Goal: Transaction & Acquisition: Book appointment/travel/reservation

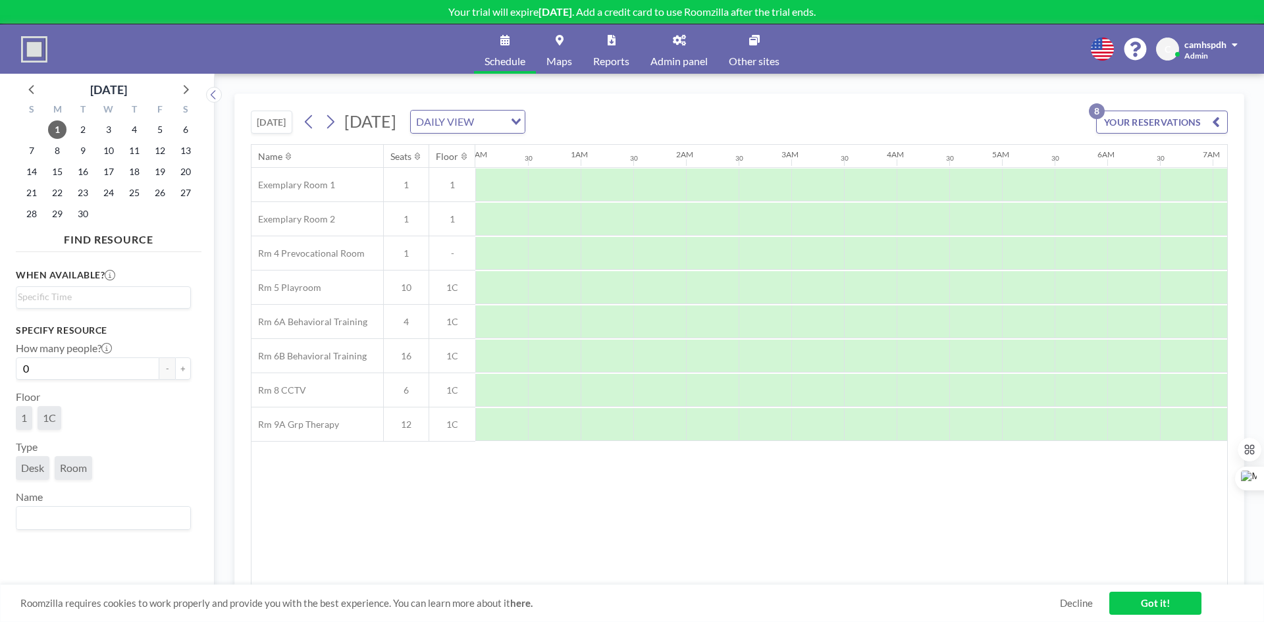
scroll to position [0, 1245]
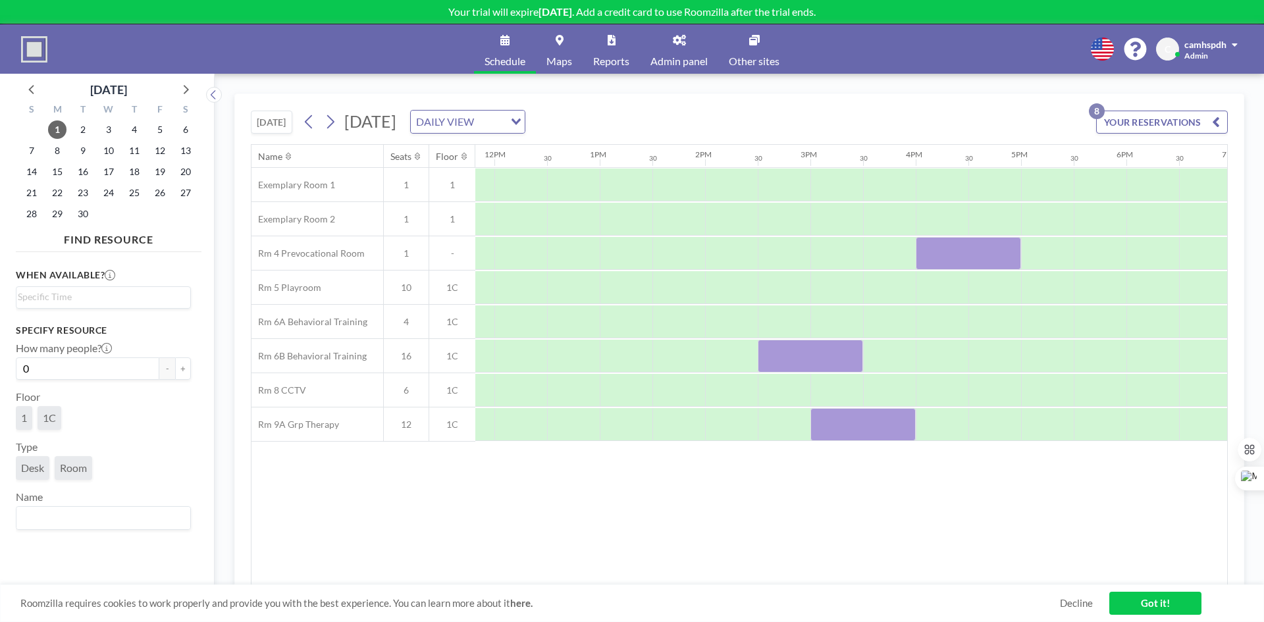
click at [686, 49] on link "Admin panel" at bounding box center [679, 48] width 78 height 49
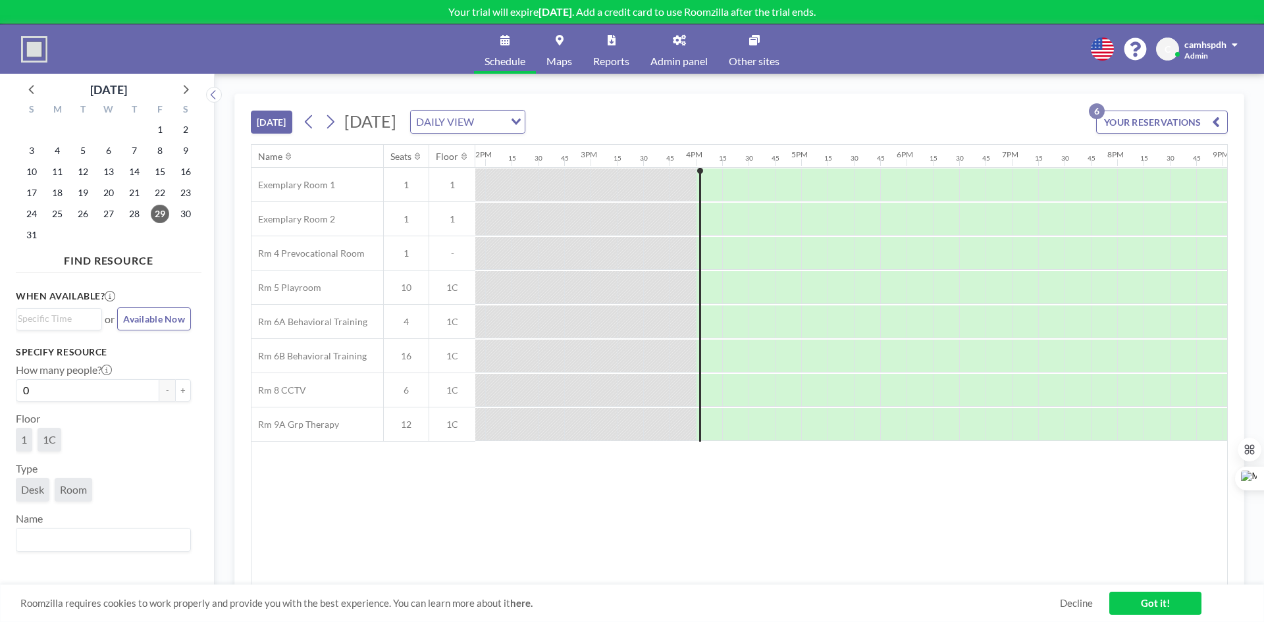
scroll to position [0, 1659]
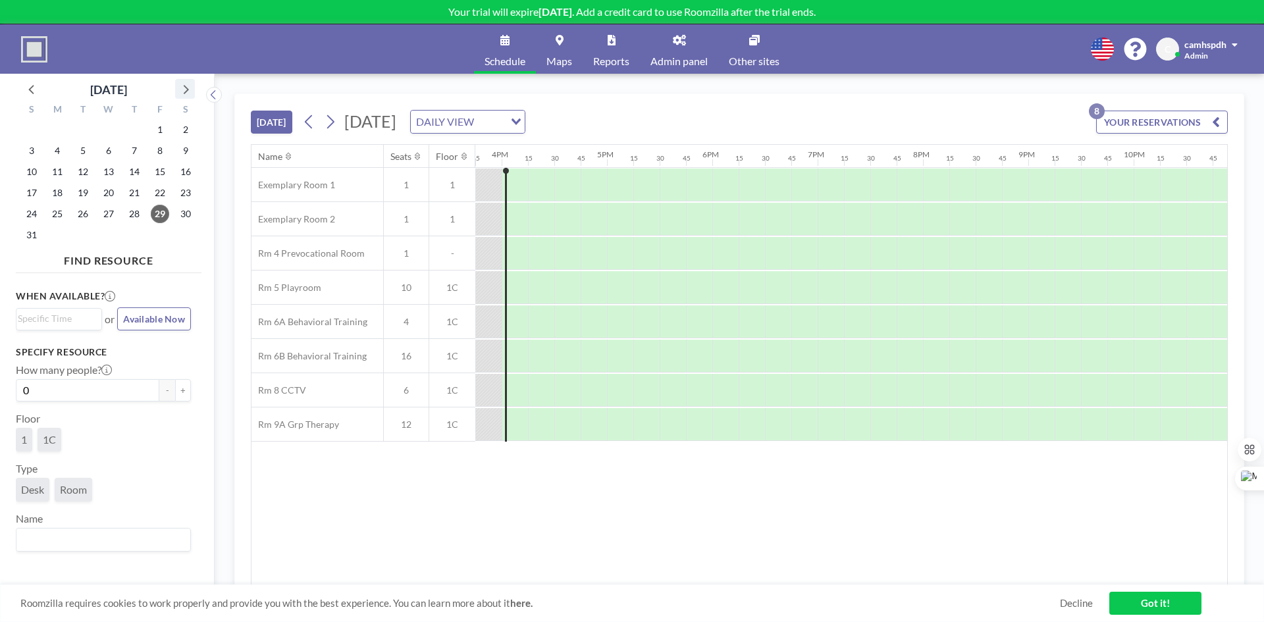
click at [180, 95] on icon at bounding box center [184, 88] width 17 height 17
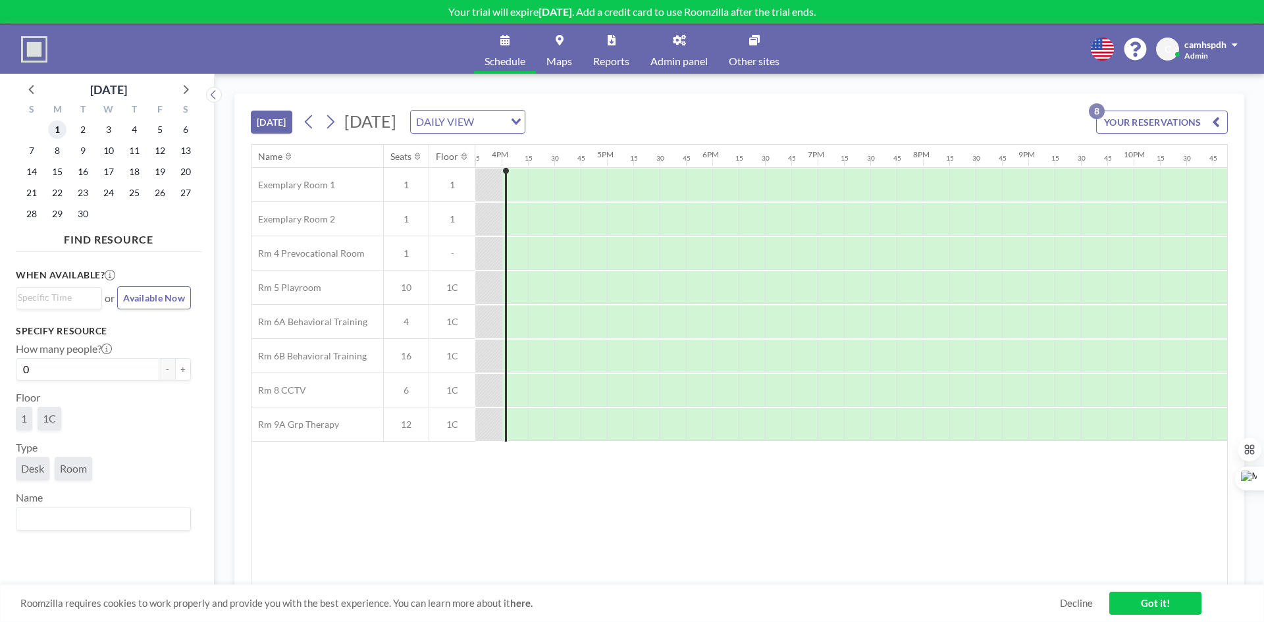
click at [56, 131] on span "1" at bounding box center [57, 130] width 18 height 18
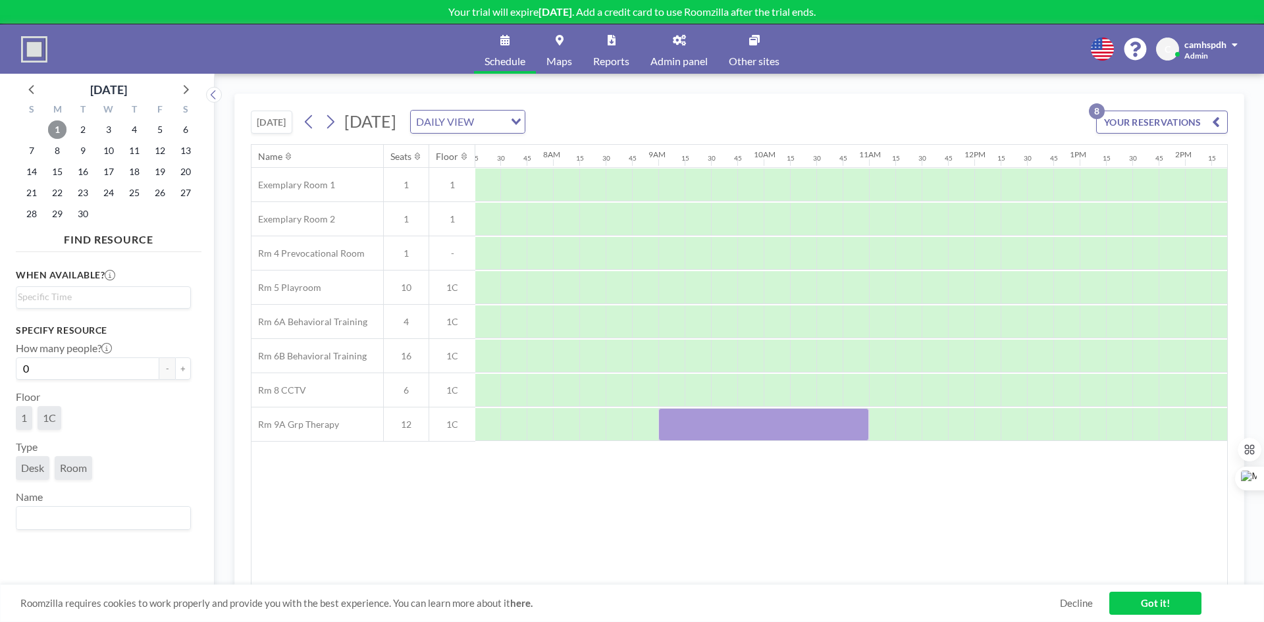
scroll to position [0, 817]
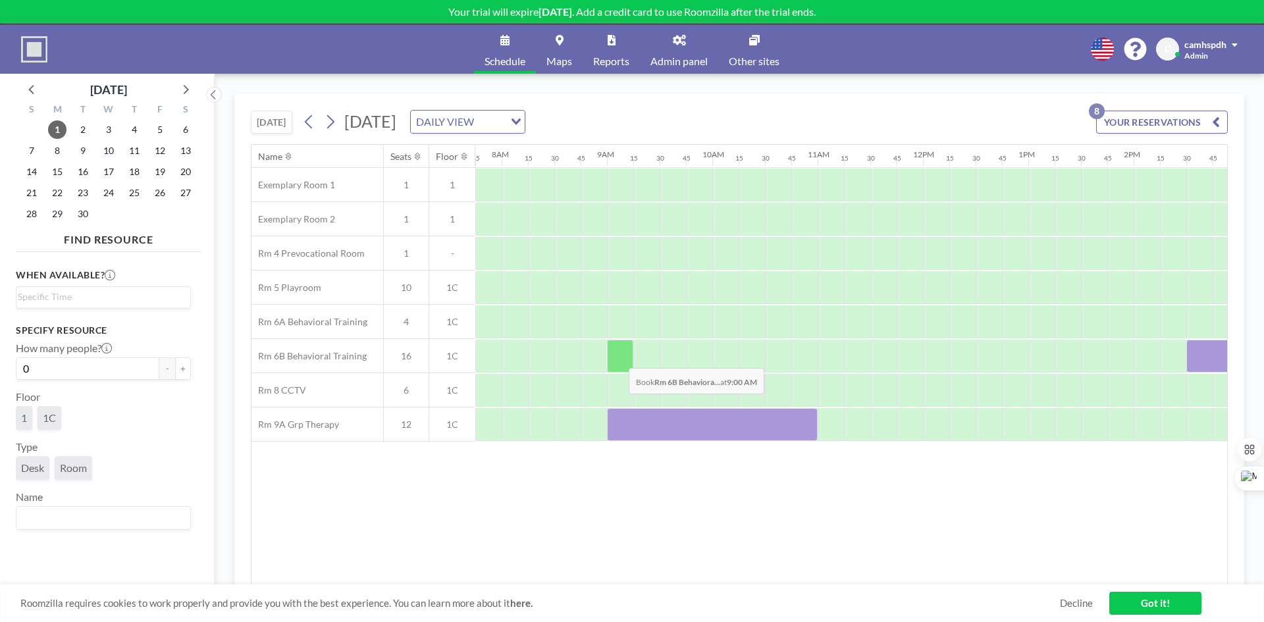
click at [618, 358] on div at bounding box center [620, 356] width 26 height 33
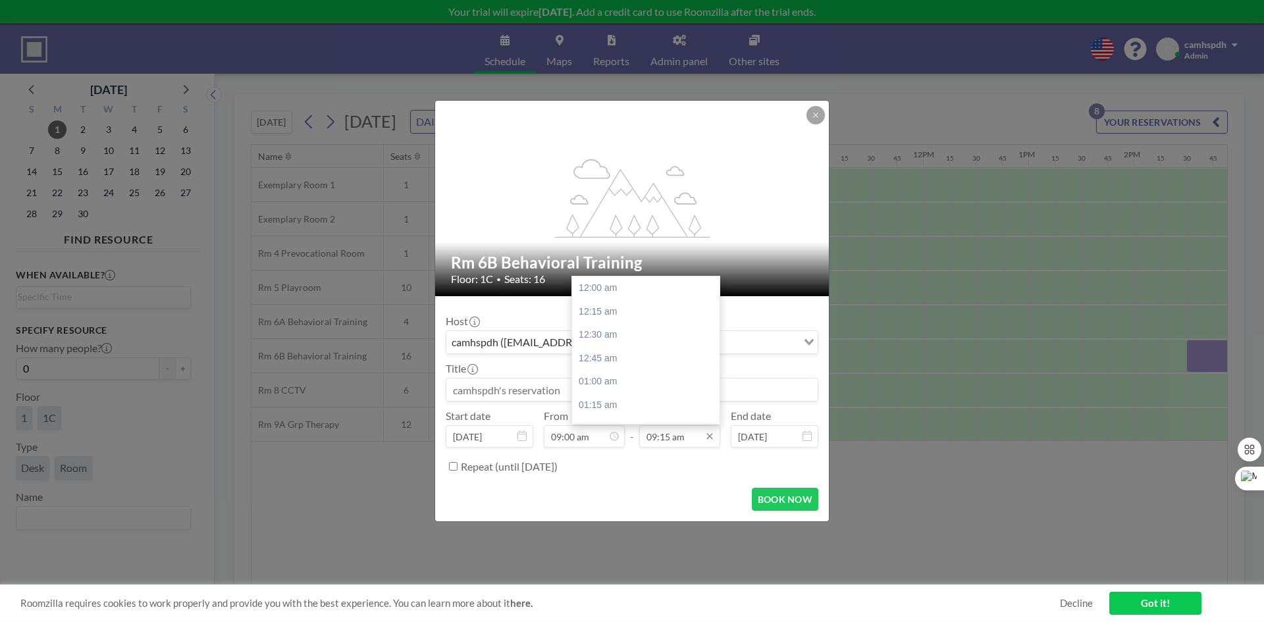
scroll to position [867, 0]
click at [675, 437] on input "09:15 am" at bounding box center [679, 436] width 81 height 22
click at [611, 367] on div "10:00 am" at bounding box center [649, 359] width 154 height 24
type input "10:00 am"
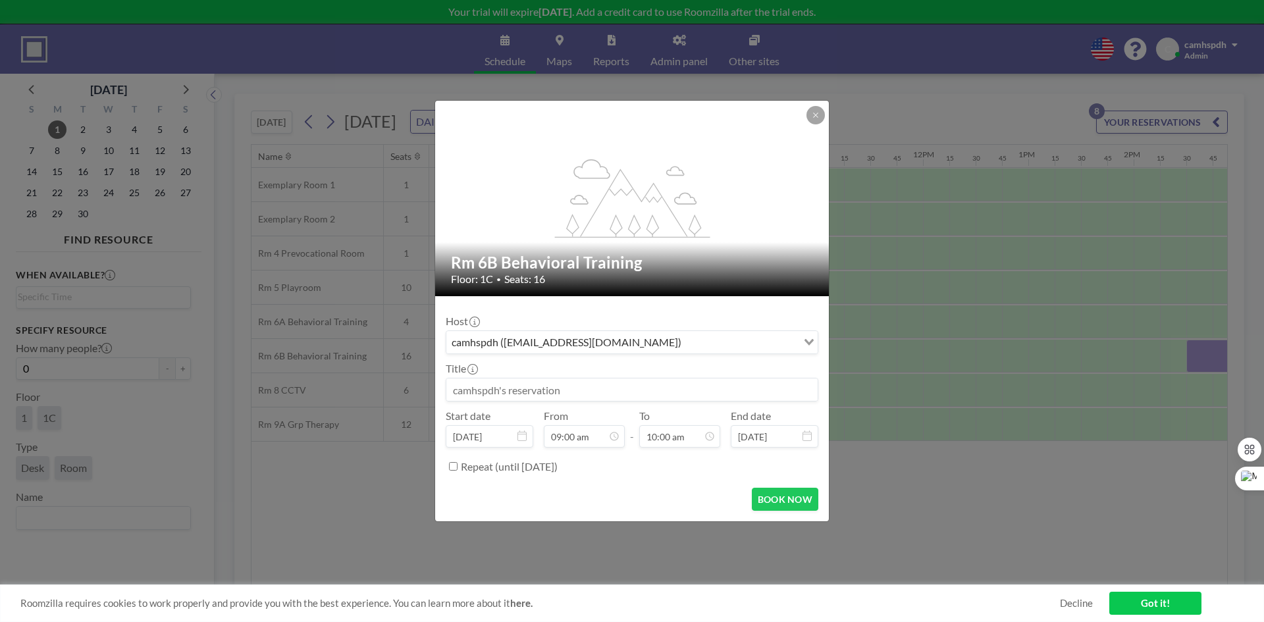
scroll to position [844, 0]
click at [494, 471] on label "Repeat (until February 25, 2026)" at bounding box center [509, 466] width 97 height 13
click at [458, 471] on input "Repeat (until February 25, 2026)" at bounding box center [453, 466] width 9 height 9
checkbox input "true"
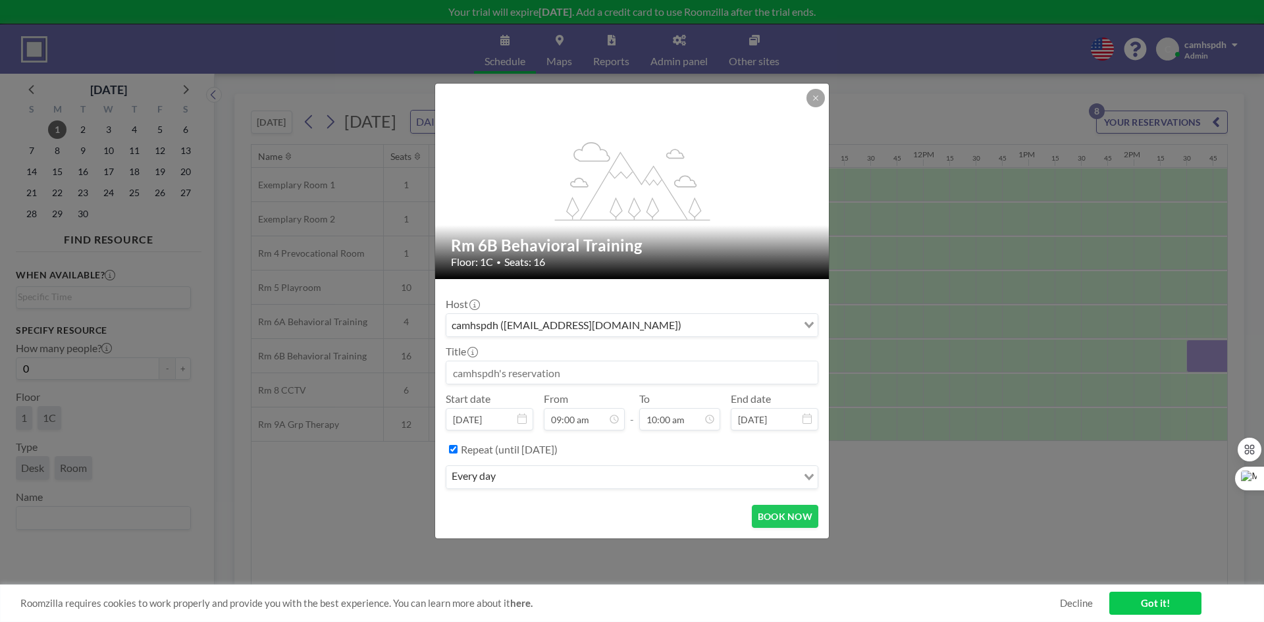
scroll to position [0, 0]
click at [581, 373] on input at bounding box center [631, 373] width 371 height 22
type input "Meeting"
click at [783, 480] on input "Search for option" at bounding box center [648, 477] width 296 height 17
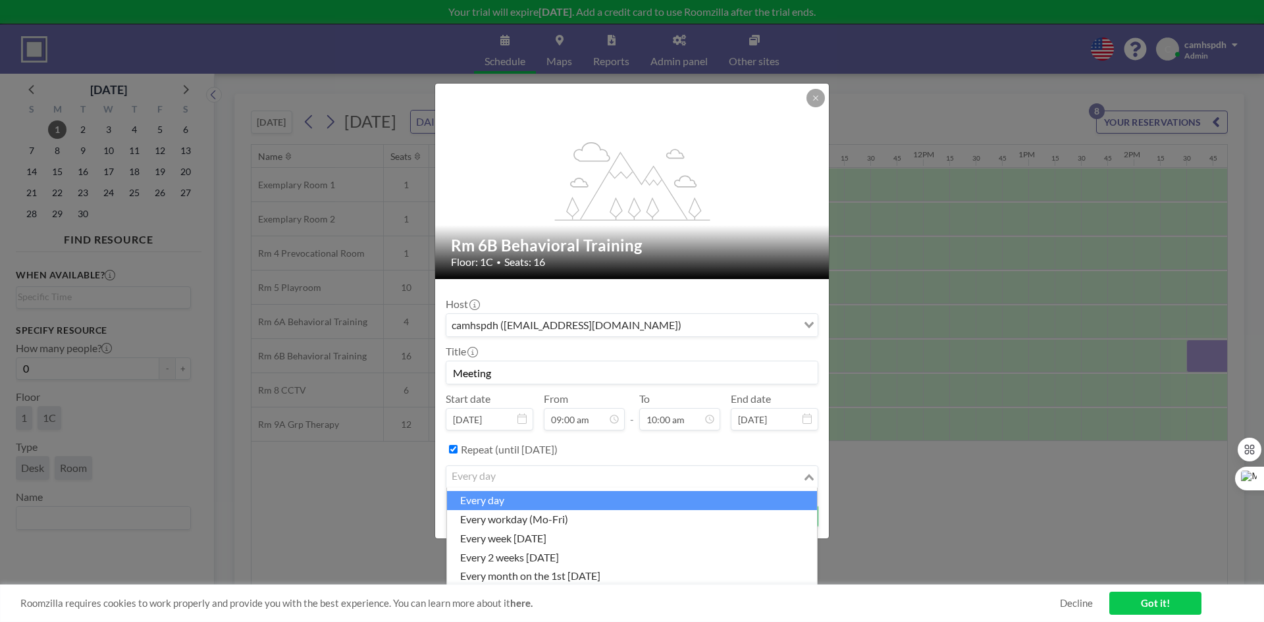
click at [1151, 614] on link "Got it!" at bounding box center [1156, 603] width 92 height 23
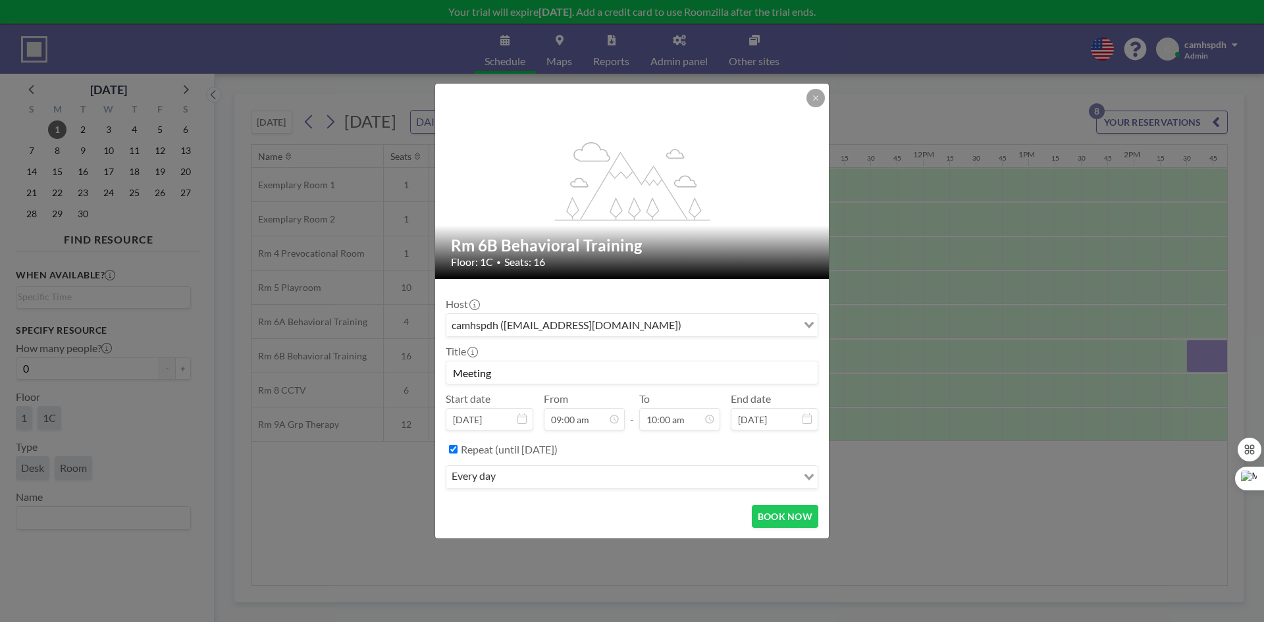
click at [624, 476] on input "Search for option" at bounding box center [648, 477] width 296 height 17
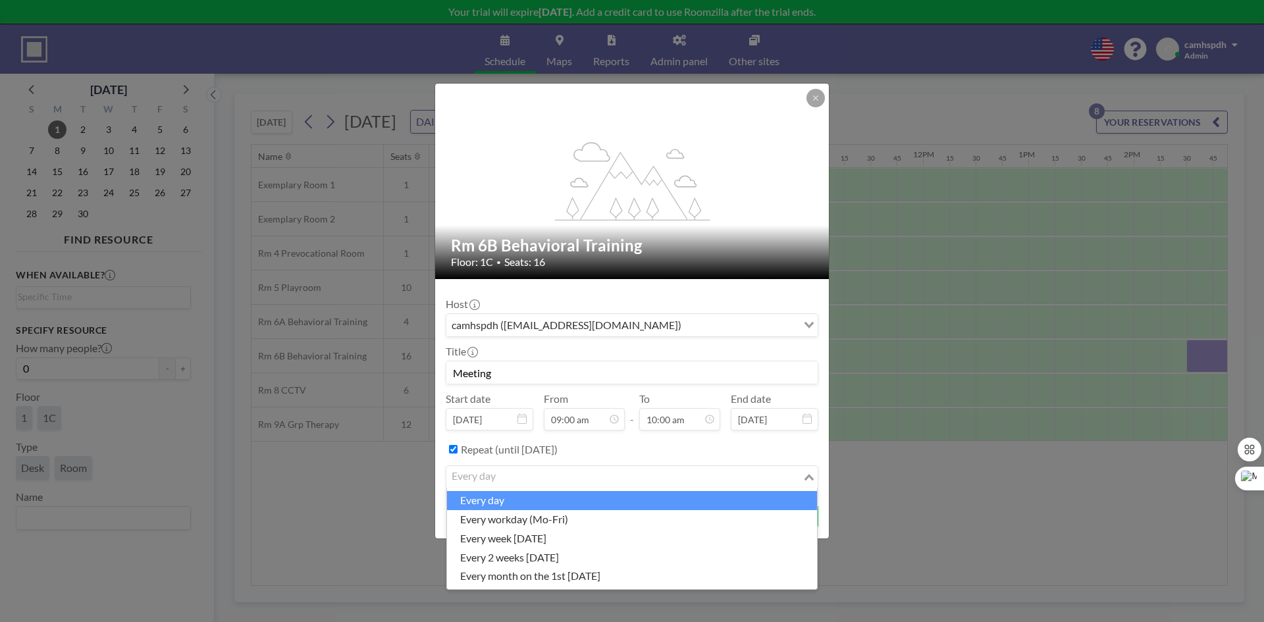
click at [701, 437] on div "Host camhspdh (camhspdh@gmail.com) Loading... Title Meeting Start date Sep 1, 2…" at bounding box center [632, 392] width 373 height 205
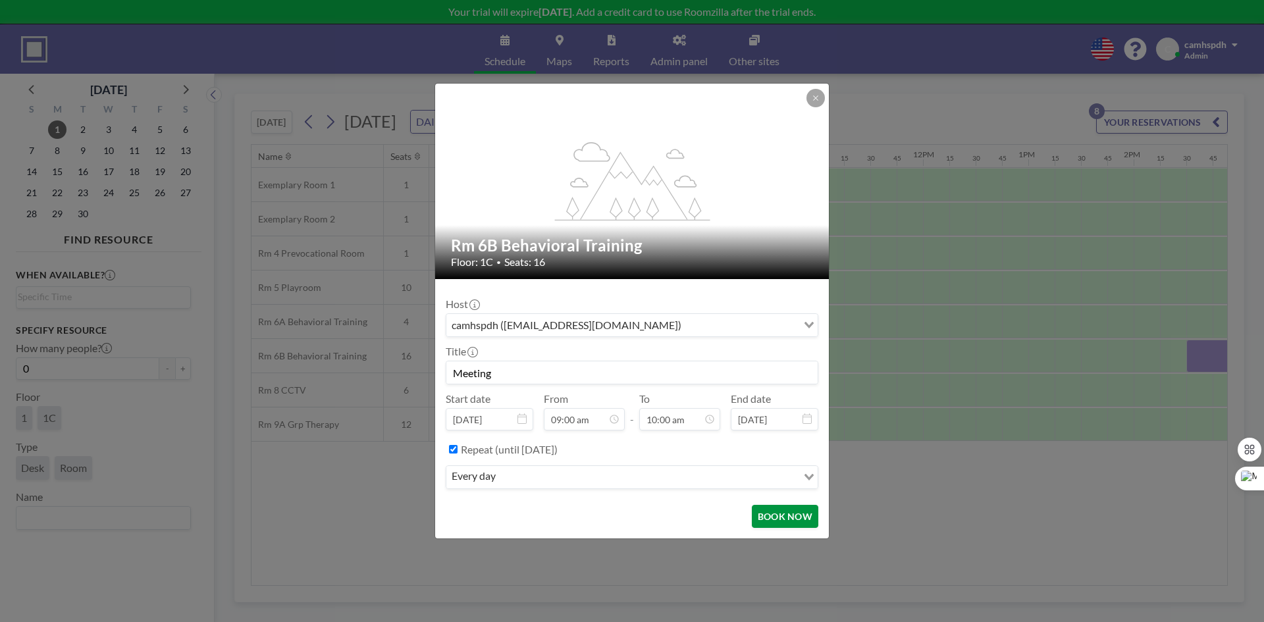
click at [791, 520] on button "BOOK NOW" at bounding box center [785, 516] width 67 height 23
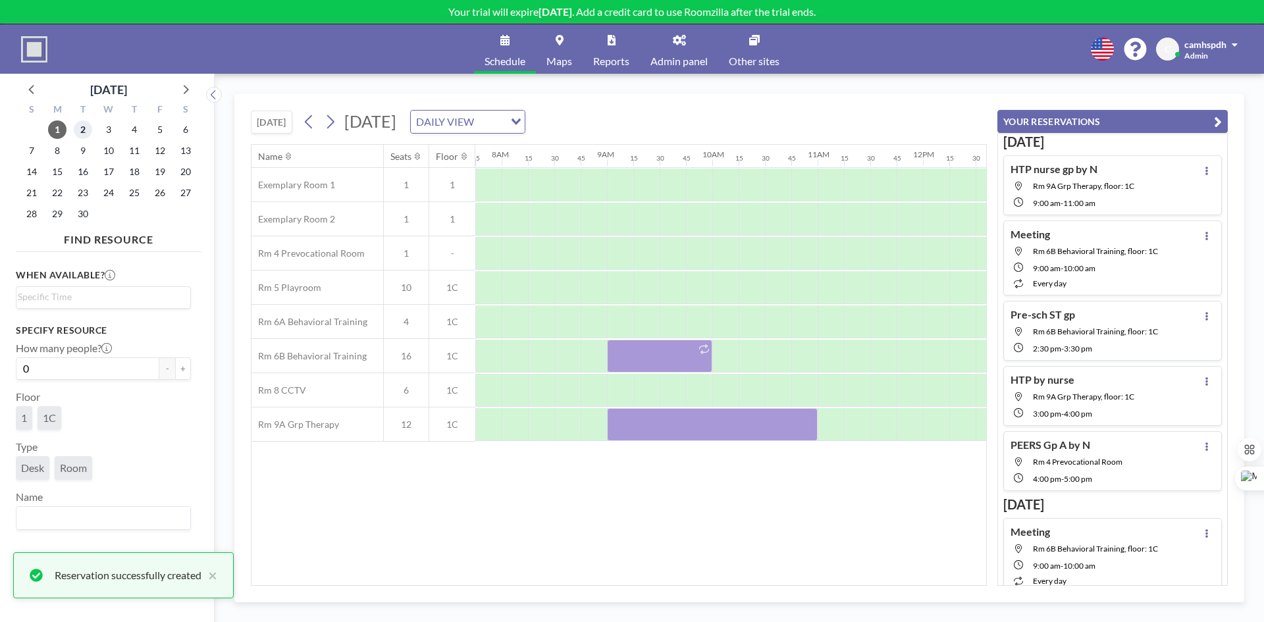
click at [86, 134] on span "2" at bounding box center [83, 130] width 18 height 18
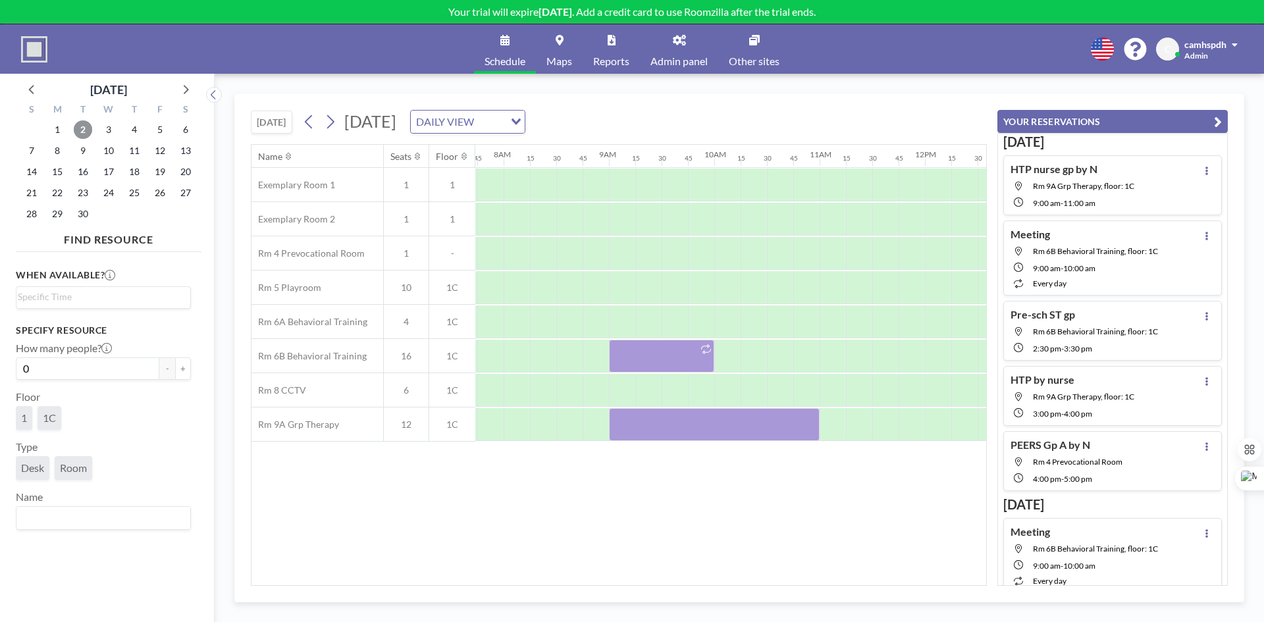
scroll to position [0, 817]
click at [101, 132] on span "3" at bounding box center [108, 130] width 18 height 18
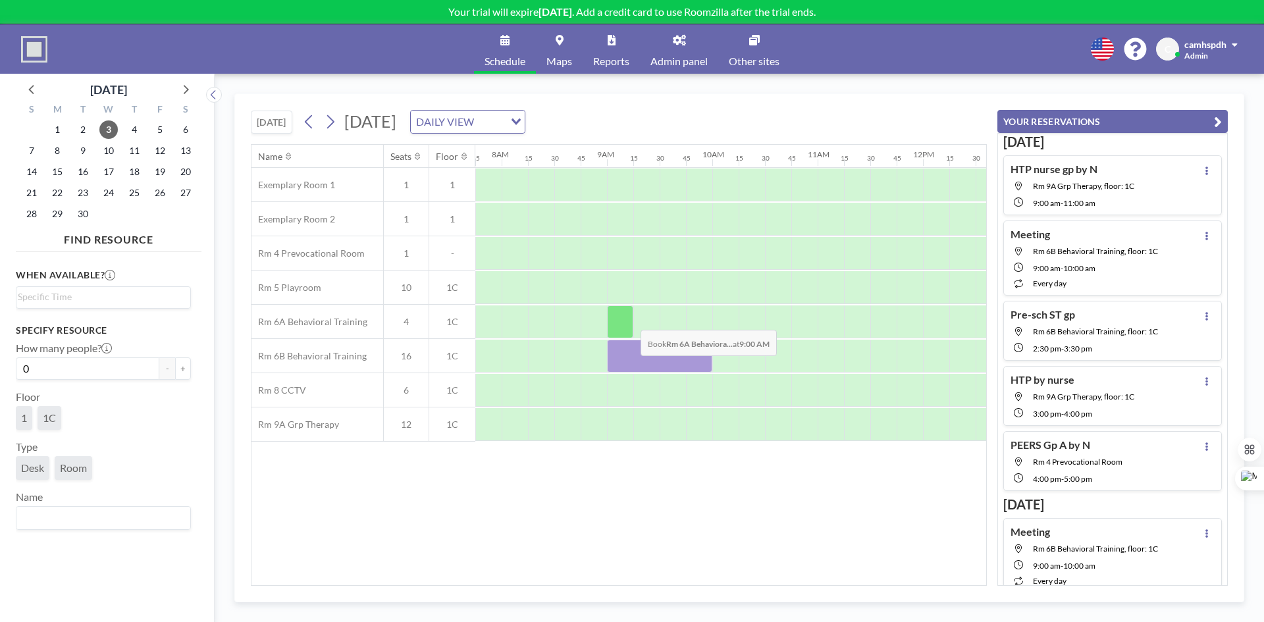
click at [630, 320] on div at bounding box center [620, 322] width 26 height 33
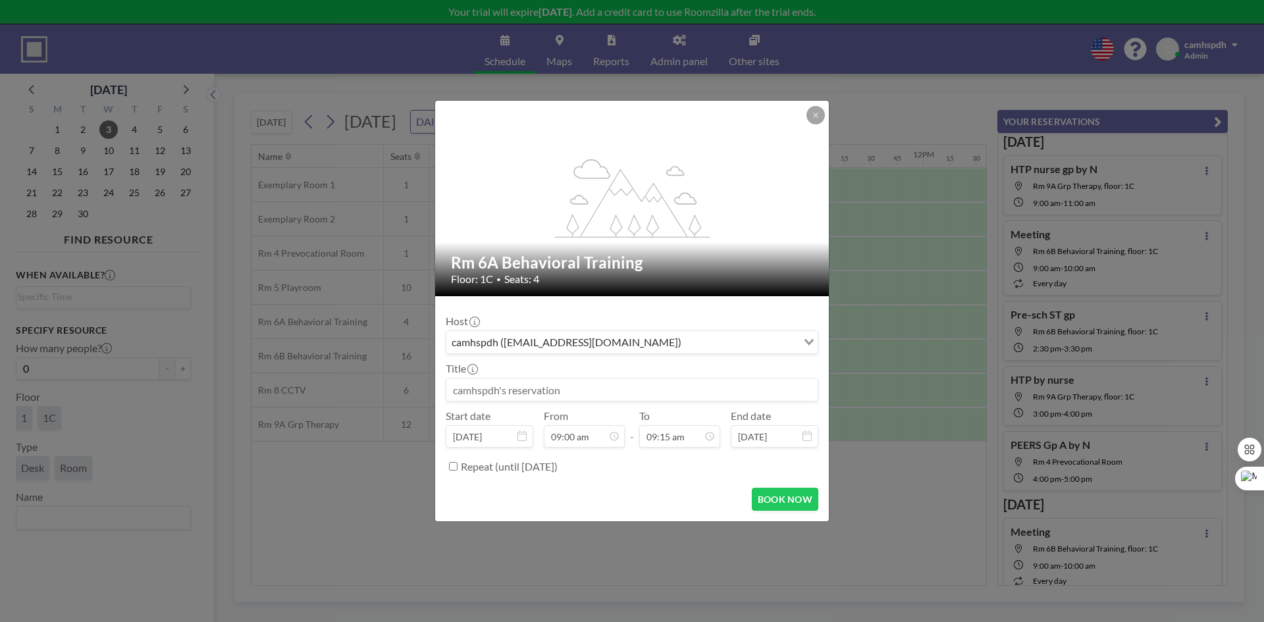
click at [587, 386] on input at bounding box center [631, 390] width 371 height 22
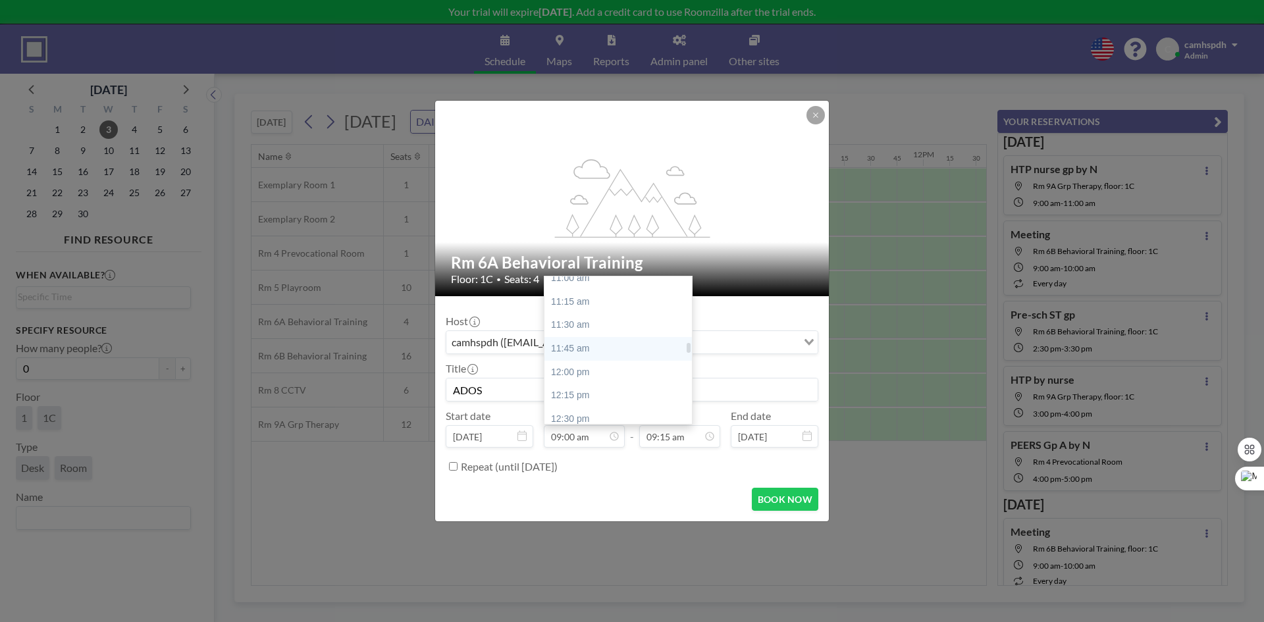
scroll to position [975, 0]
click at [577, 290] on div "10:30 am" at bounding box center [622, 298] width 154 height 24
type input "ADOS"
type input "10:30 am"
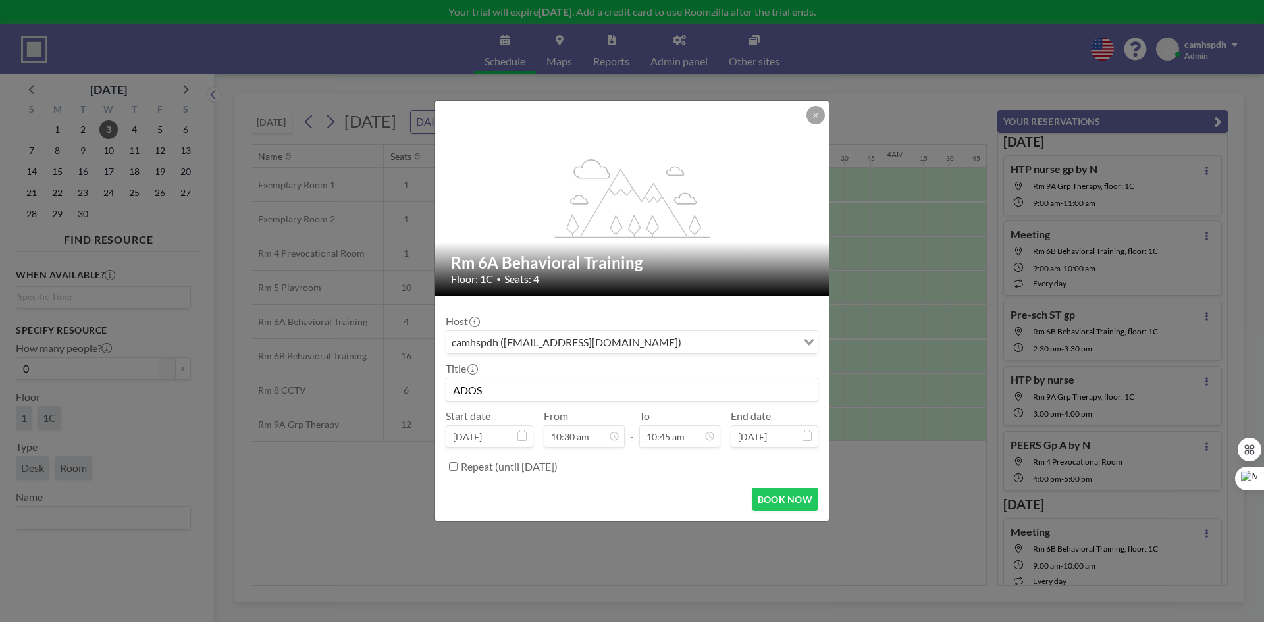
scroll to position [0, 0]
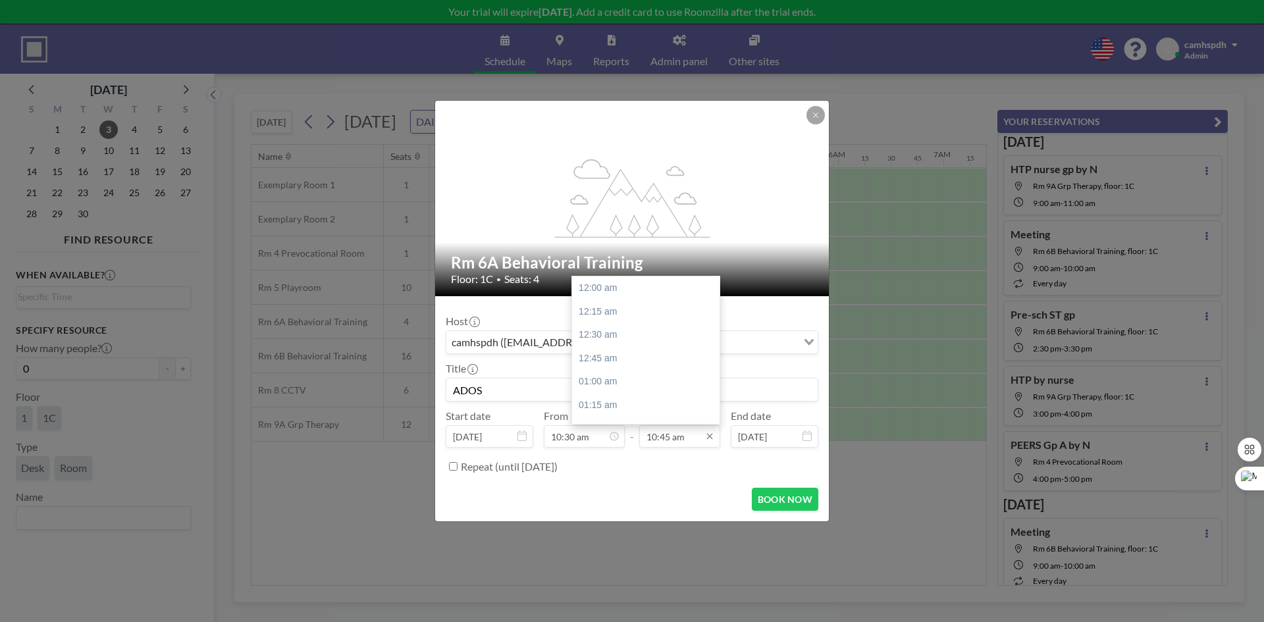
click at [689, 443] on input "10:45 am" at bounding box center [679, 436] width 81 height 22
click at [622, 364] on div "11:30 am" at bounding box center [649, 358] width 154 height 24
type input "11:30 am"
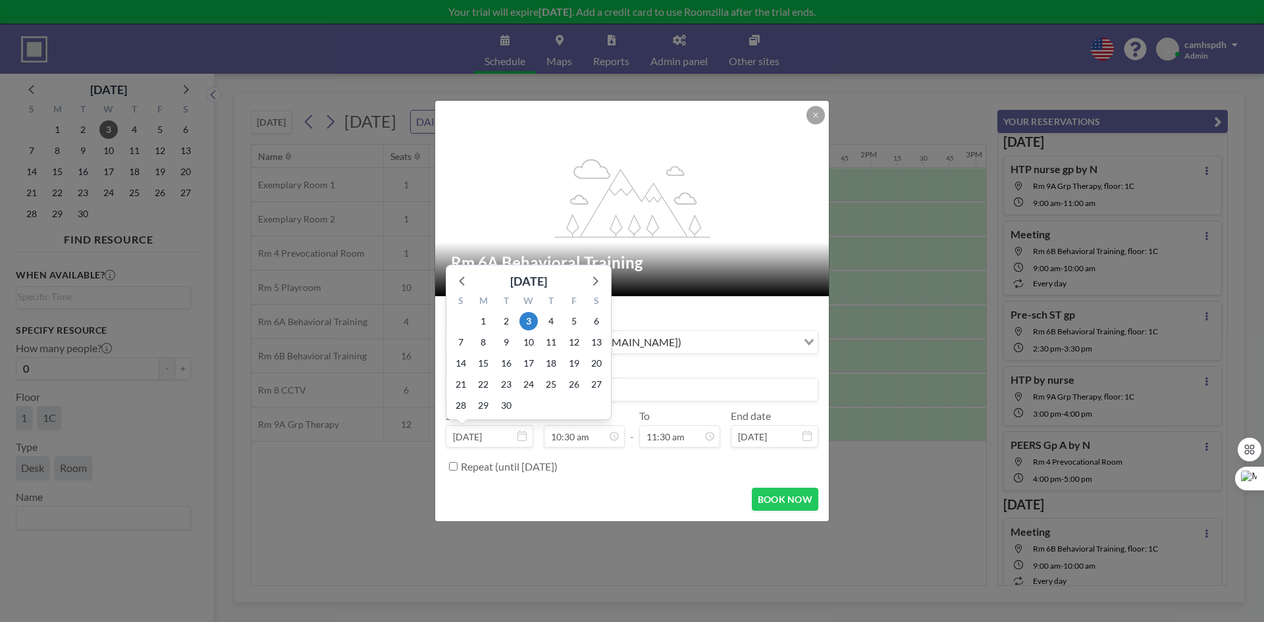
scroll to position [984, 0]
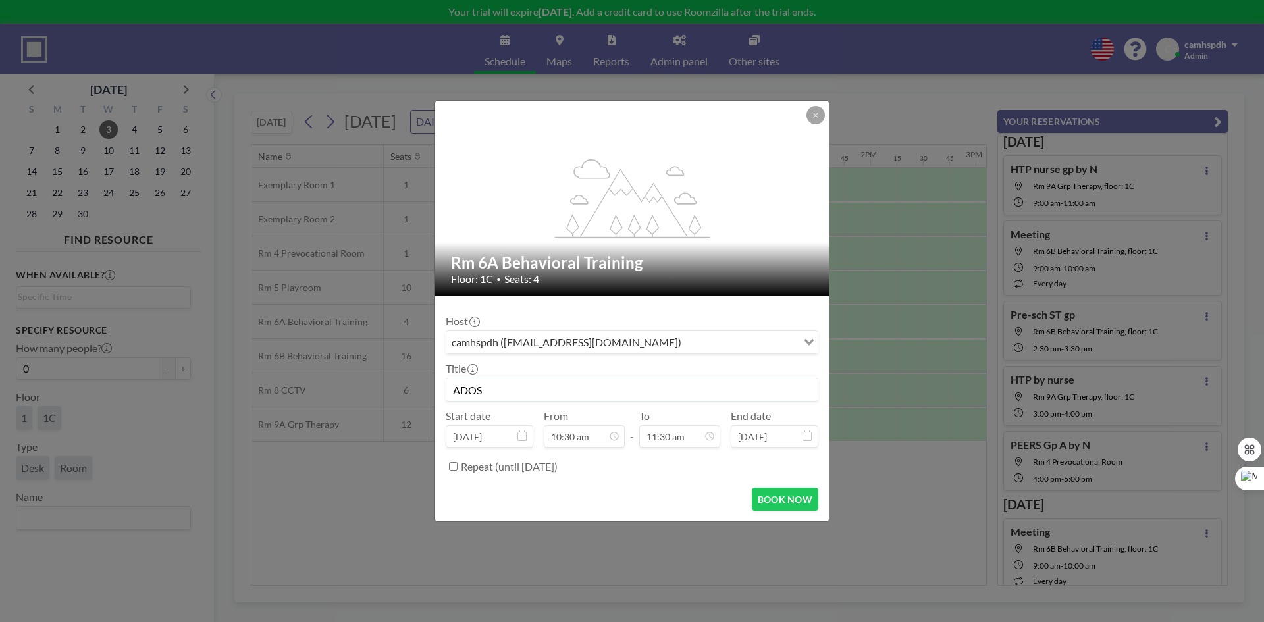
click at [454, 468] on input "Repeat (until February 25, 2026)" at bounding box center [453, 466] width 9 height 9
checkbox input "true"
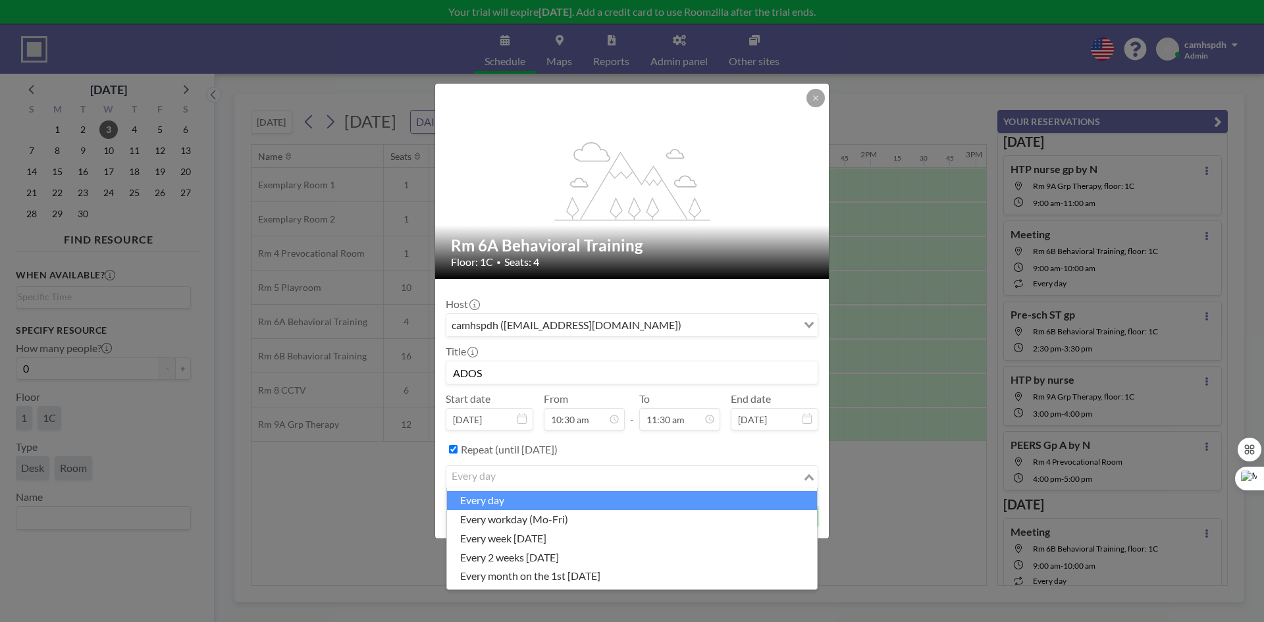
click at [524, 481] on input "Search for option" at bounding box center [625, 477] width 354 height 17
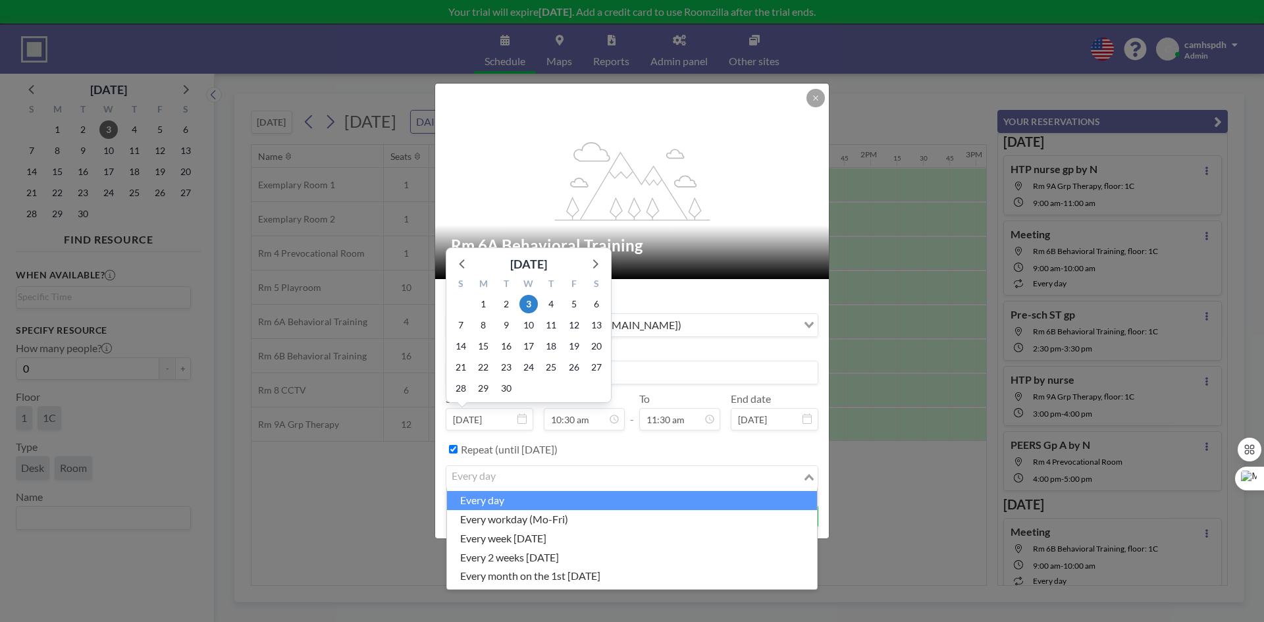
click at [506, 422] on input "Sep 3, 2025" at bounding box center [490, 419] width 88 height 22
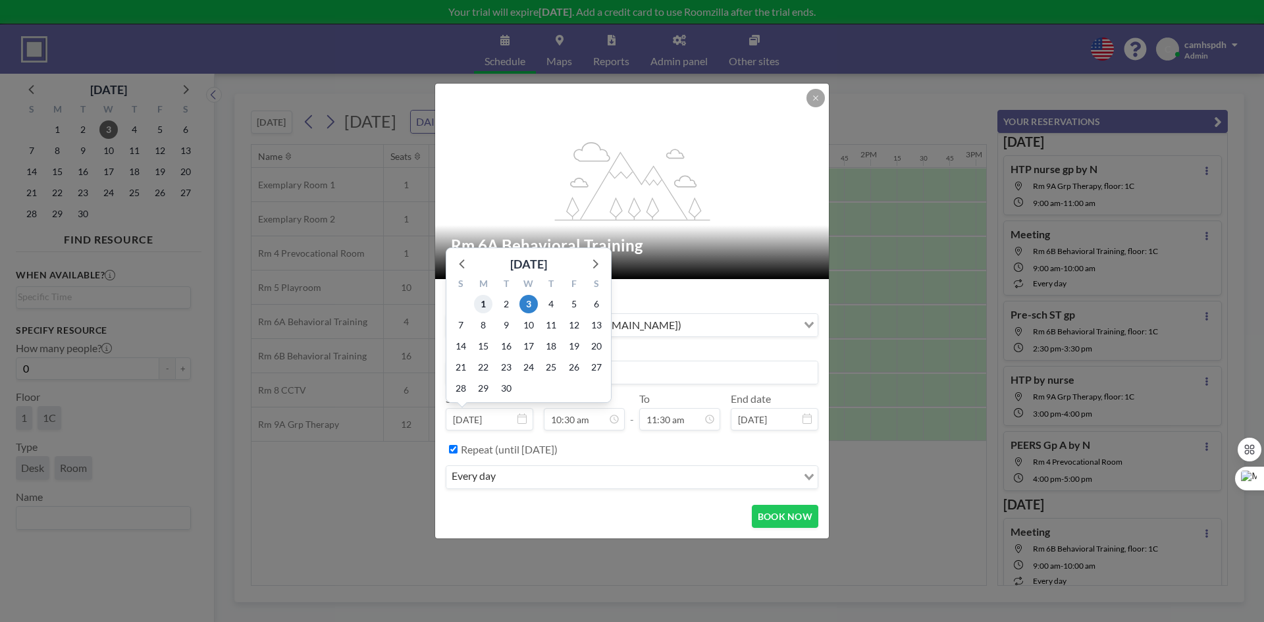
click at [480, 304] on span "1" at bounding box center [483, 304] width 18 height 18
type input "Sep 1, 2025"
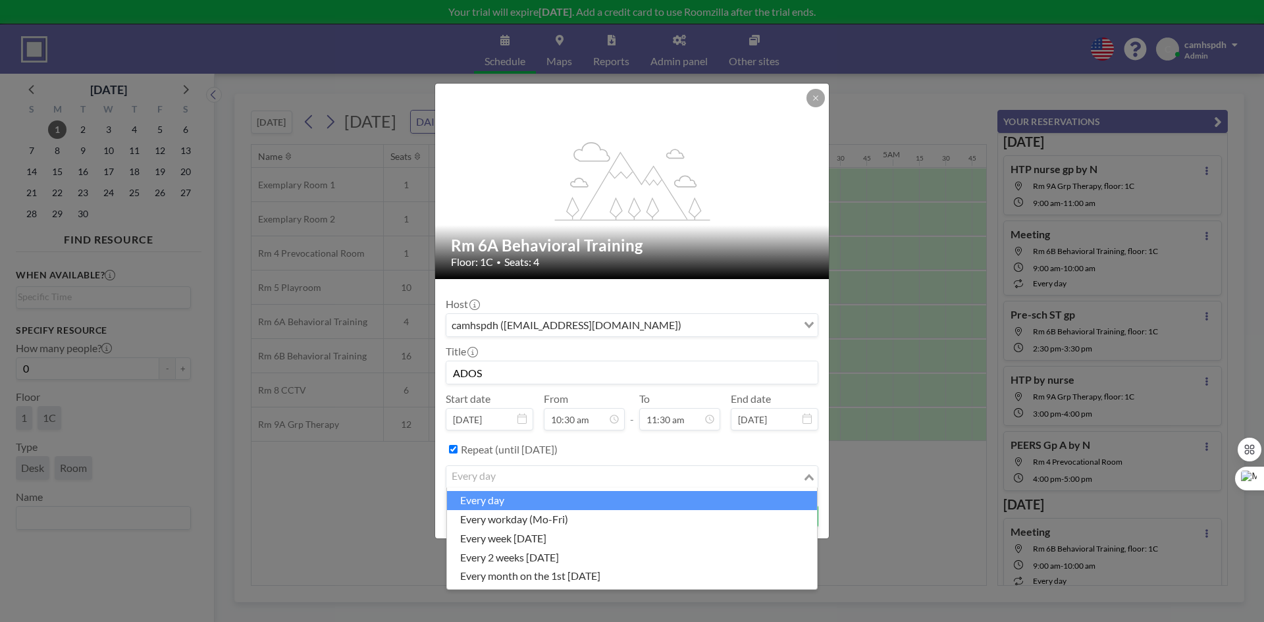
click at [520, 483] on input "Search for option" at bounding box center [625, 477] width 354 height 17
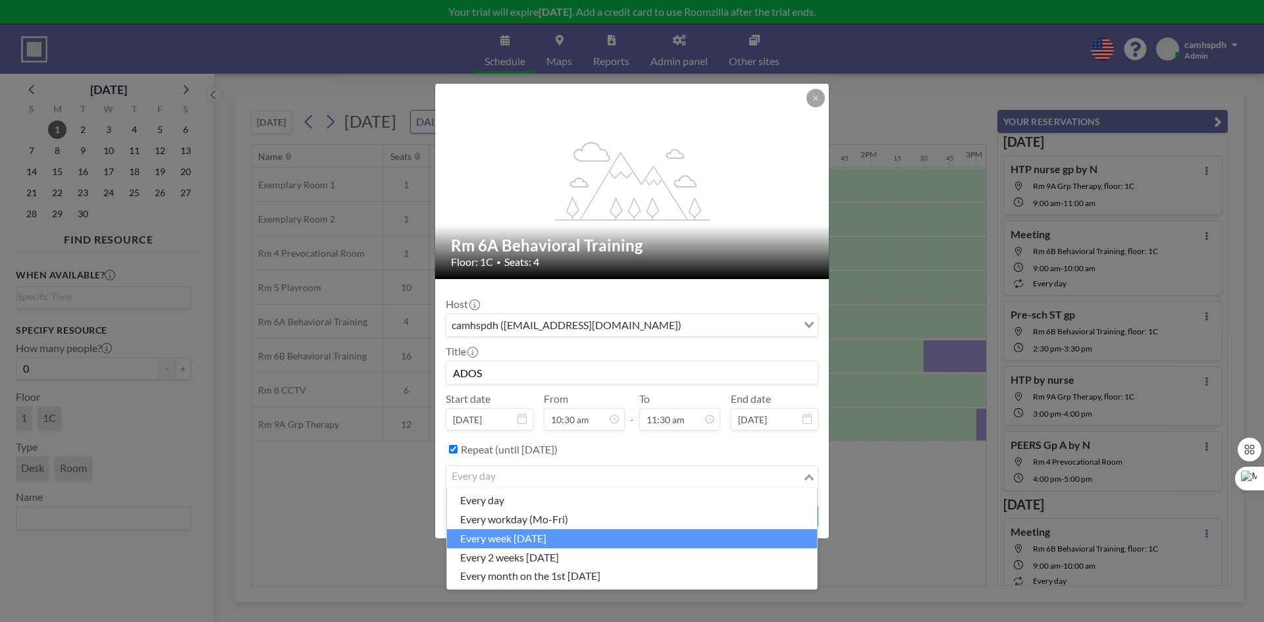
click at [557, 539] on li "every week on Monday" at bounding box center [632, 538] width 370 height 19
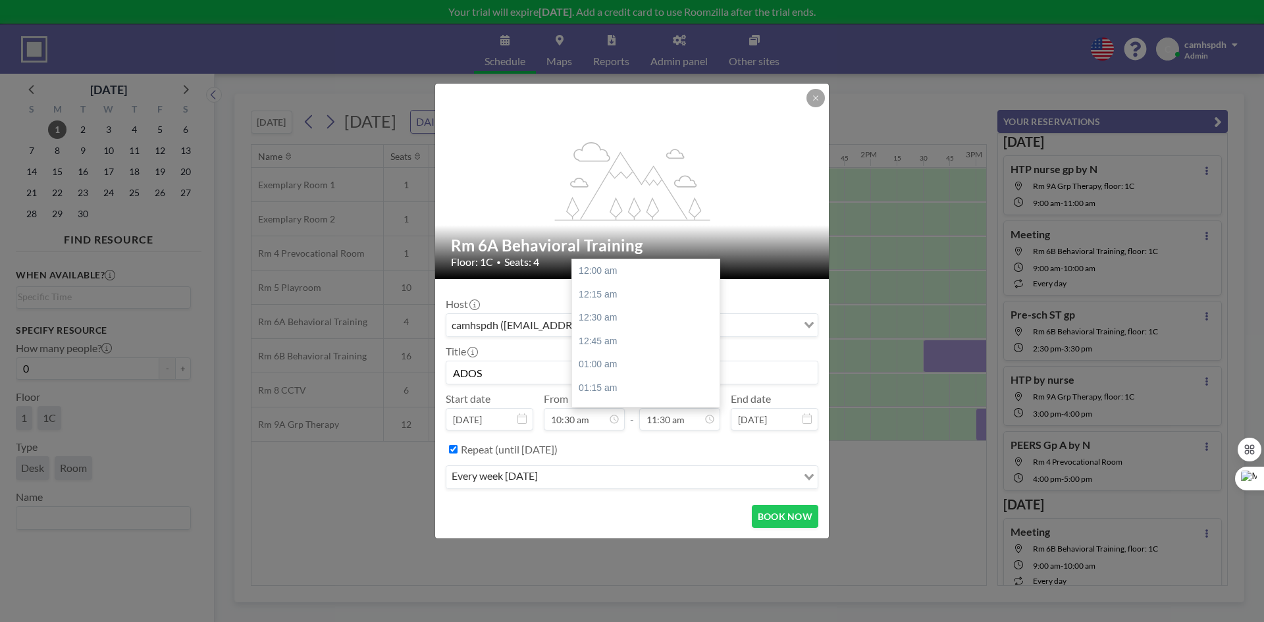
scroll to position [1078, 0]
click at [803, 515] on button "BOOK NOW" at bounding box center [785, 516] width 67 height 23
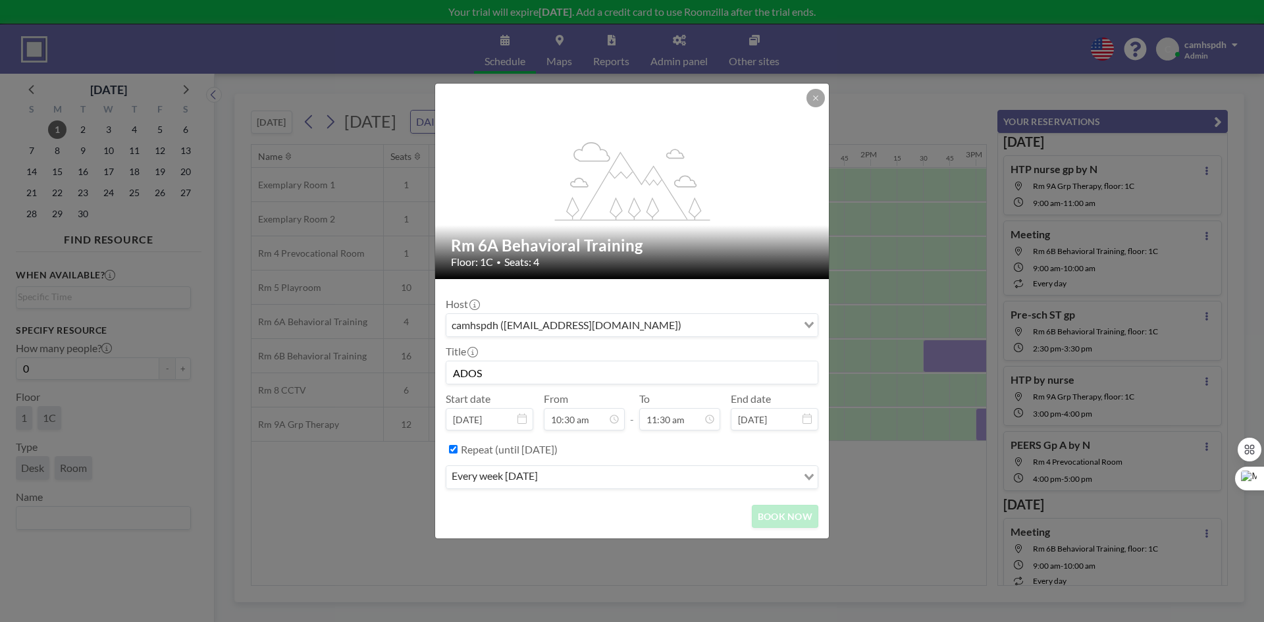
scroll to position [984, 0]
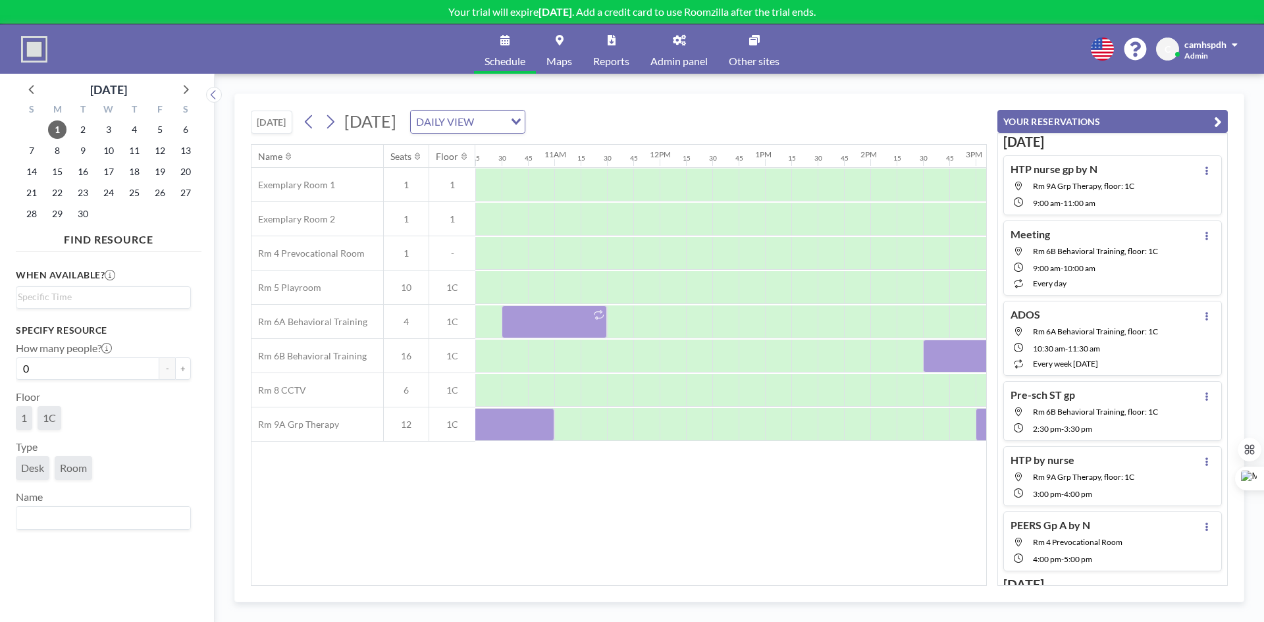
click at [676, 58] on span "Admin panel" at bounding box center [679, 61] width 57 height 11
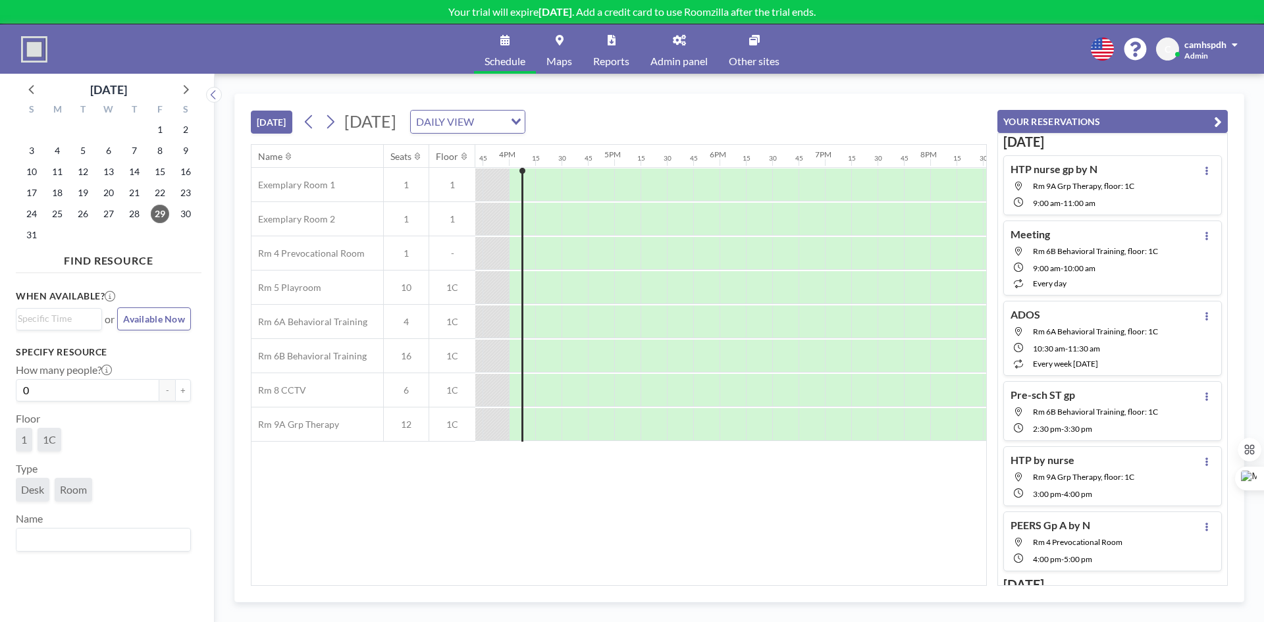
scroll to position [0, 1659]
click at [179, 161] on div "9" at bounding box center [186, 150] width 26 height 21
click at [187, 149] on span "9" at bounding box center [185, 151] width 18 height 18
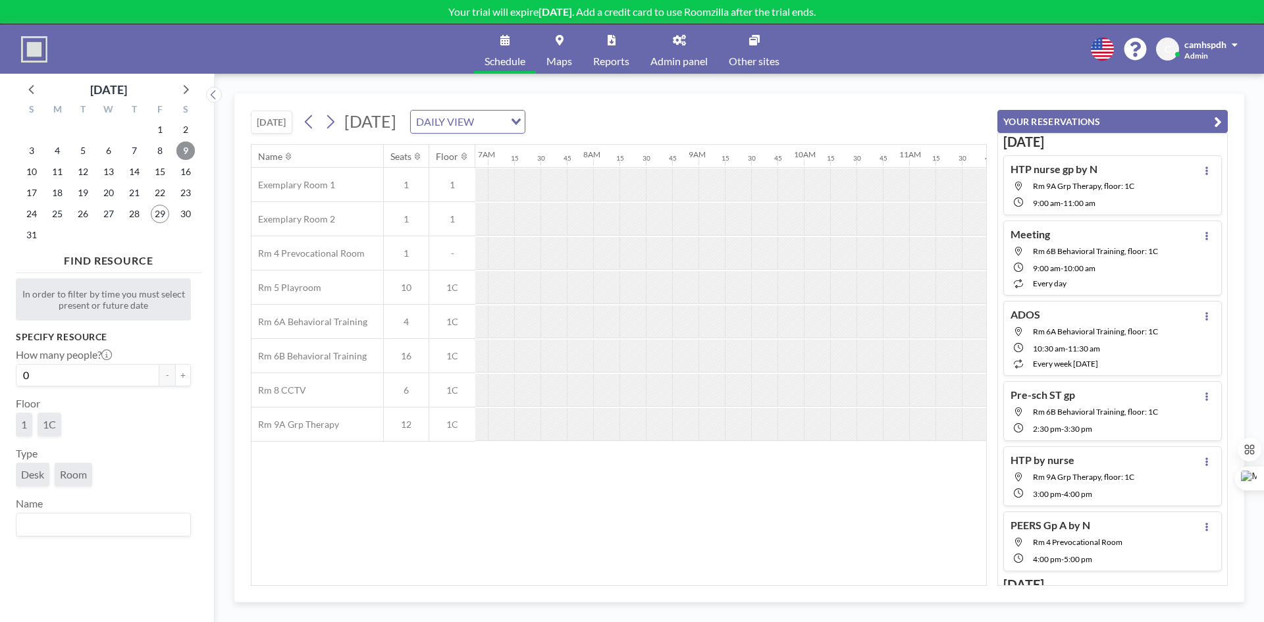
scroll to position [0, 817]
click at [755, 201] on div at bounding box center [752, 185] width 26 height 32
click at [657, 53] on link "Admin panel" at bounding box center [679, 48] width 78 height 49
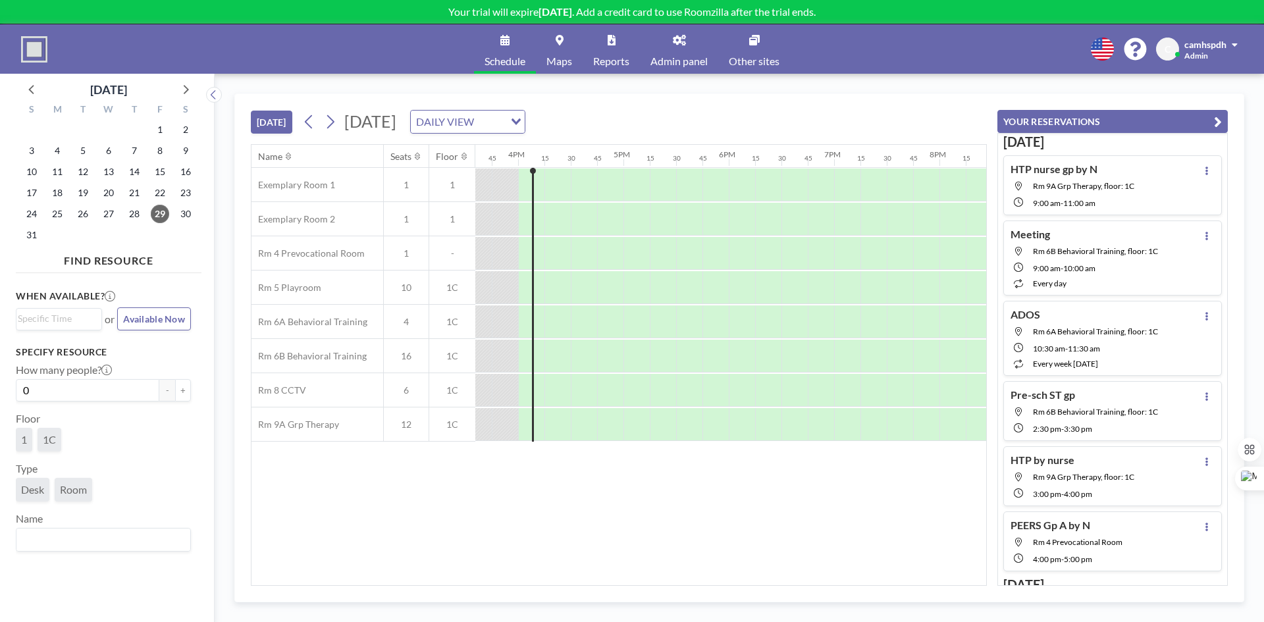
scroll to position [0, 1659]
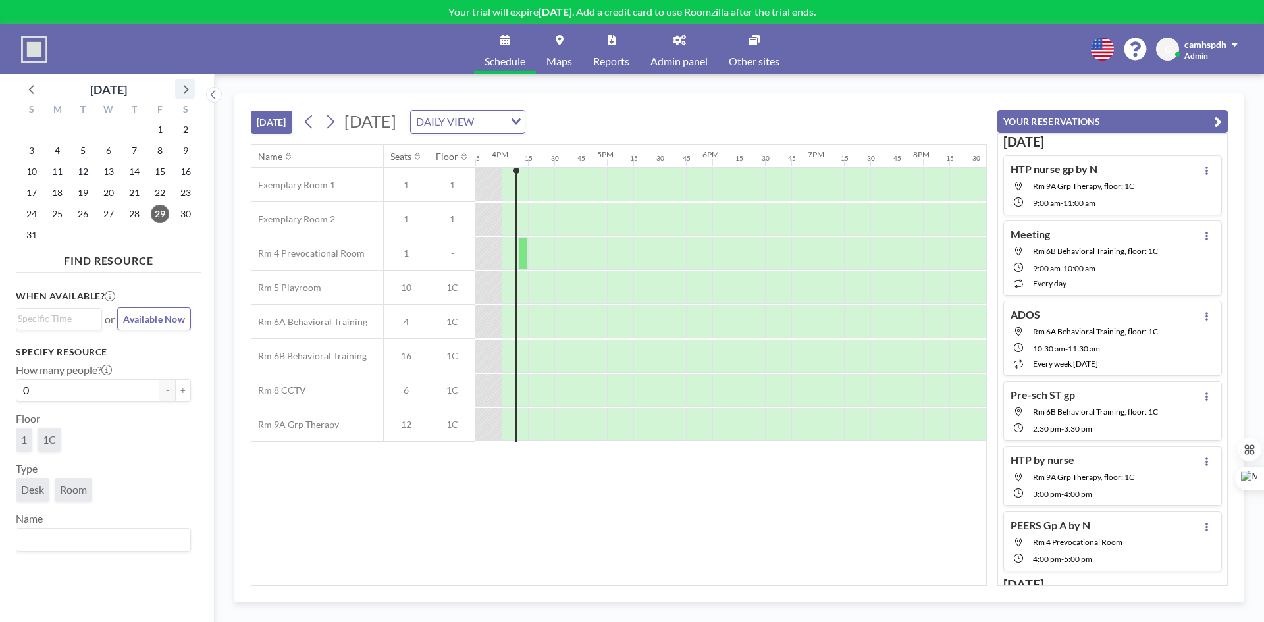
click at [180, 89] on icon at bounding box center [184, 88] width 17 height 17
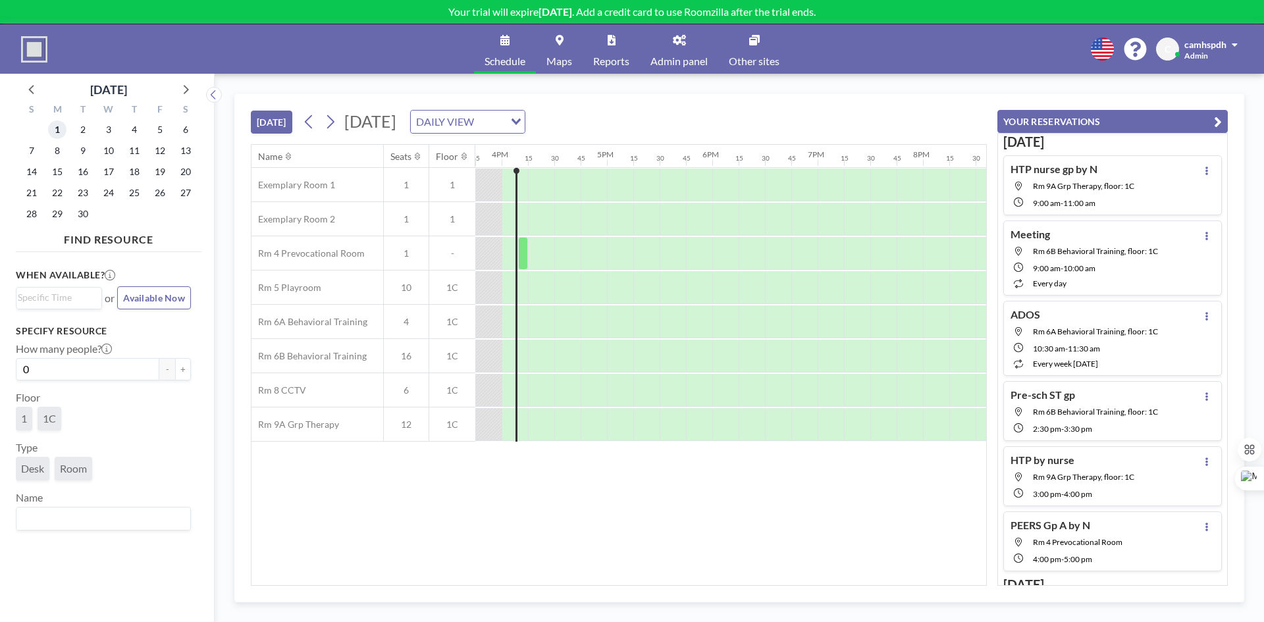
click at [61, 130] on span "1" at bounding box center [57, 130] width 18 height 18
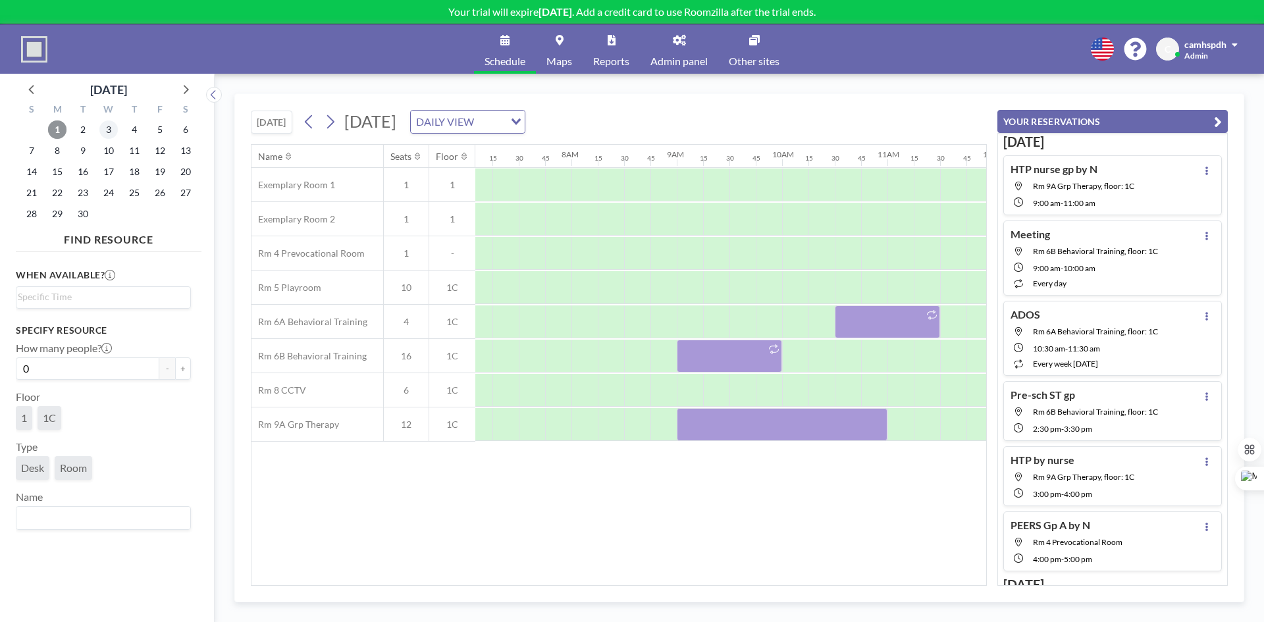
scroll to position [0, 817]
